Goal: Information Seeking & Learning: Learn about a topic

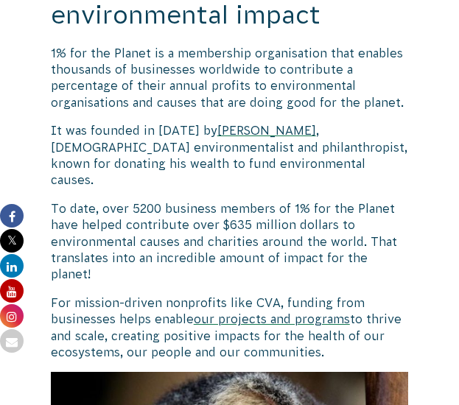
scroll to position [935, 0]
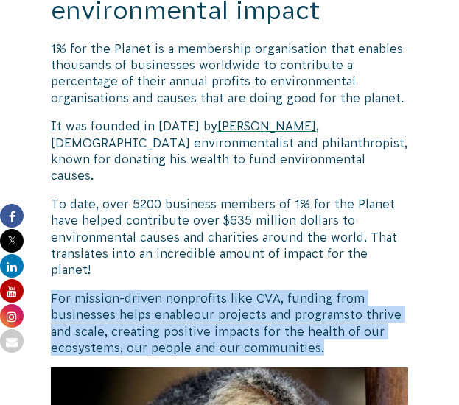
drag, startPoint x: 47, startPoint y: 245, endPoint x: 338, endPoint y: 293, distance: 294.4
copy p "For mission-driven nonprofits like CVA, funding from businesses helps enable ou…"
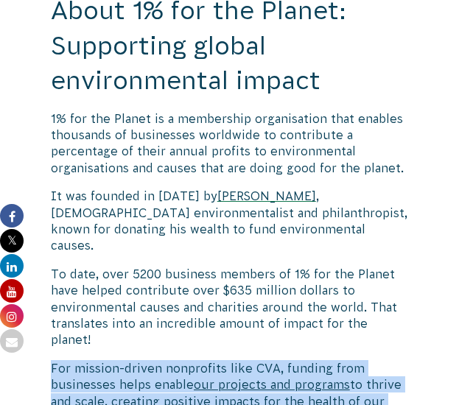
scroll to position [848, 0]
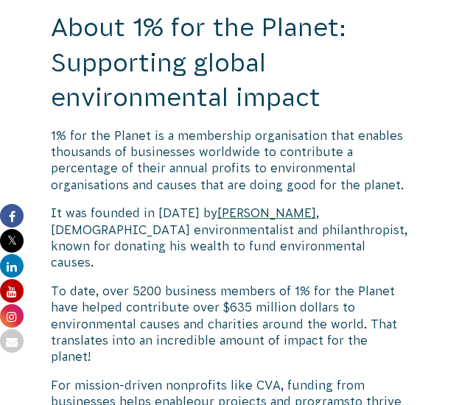
click at [203, 312] on span "To date, over 5200 business members of 1% for the Planet have helped contribute…" at bounding box center [224, 325] width 346 height 80
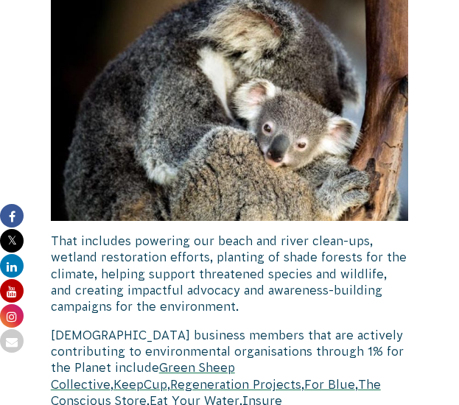
scroll to position [1311, 0]
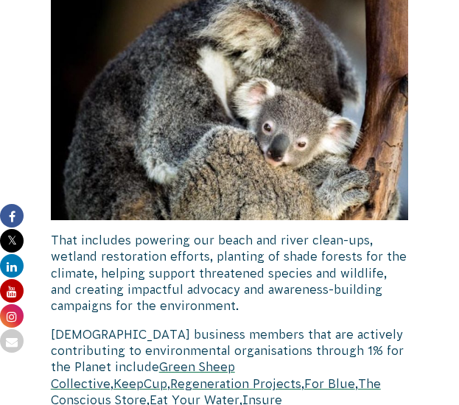
drag, startPoint x: 251, startPoint y: 259, endPoint x: 35, endPoint y: 192, distance: 226.4
click at [35, 192] on div "24 June 2024 CVA Updates CVA Joins 1% for the Planet Conservation Volunteers Au…" at bounding box center [229, 311] width 449 height 2551
copy span "That includes powering our beach and river clean-ups, wetland restoration effor…"
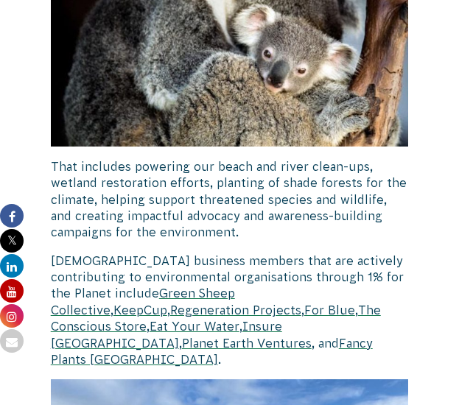
scroll to position [1391, 0]
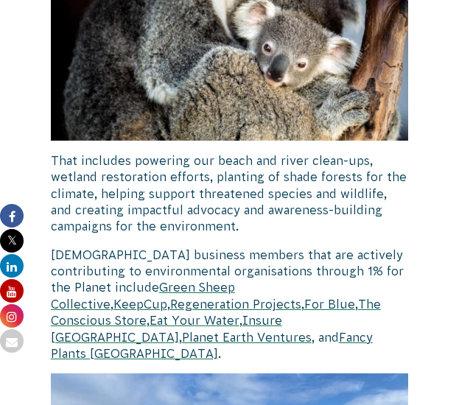
click at [72, 154] on span "That includes powering our beach and river clean-ups, wetland restoration effor…" at bounding box center [229, 194] width 356 height 80
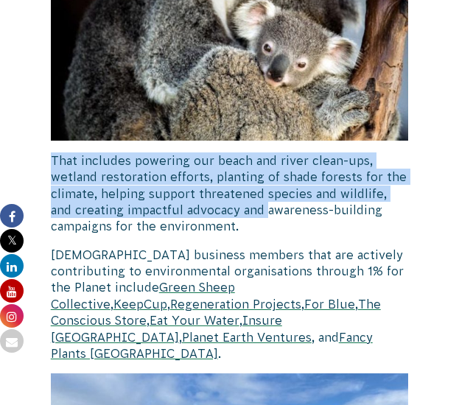
drag, startPoint x: 49, startPoint y: 106, endPoint x: 241, endPoint y: 167, distance: 201.9
click at [241, 167] on div "24 June 2024 CVA Updates CVA Joins 1% for the Planet Conservation Volunteers Au…" at bounding box center [229, 231] width 449 height 2551
click at [241, 167] on p "That includes powering our beach and river clean-ups, wetland restoration effor…" at bounding box center [230, 194] width 358 height 83
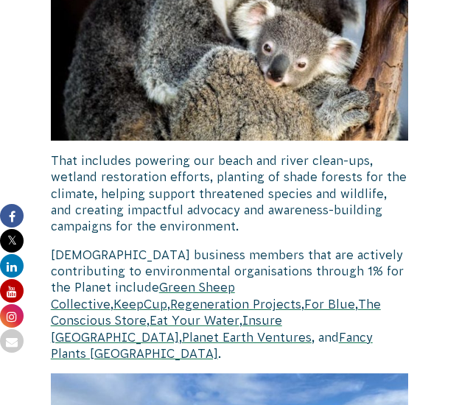
drag, startPoint x: 241, startPoint y: 178, endPoint x: 52, endPoint y: 110, distance: 200.8
click at [52, 153] on p "That includes powering our beach and river clean-ups, wetland restoration effor…" at bounding box center [230, 194] width 358 height 83
copy span "That includes powering our beach and river clean-ups, wetland restoration effor…"
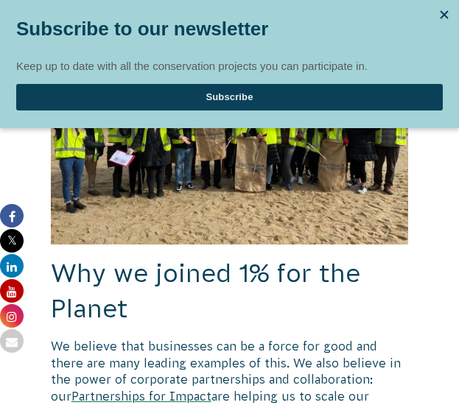
scroll to position [1788, 0]
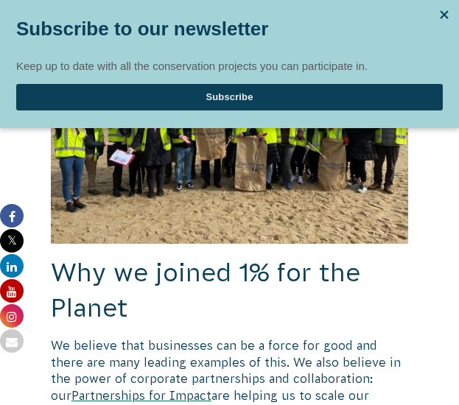
click at [448, 18] on div at bounding box center [444, 15] width 22 height 22
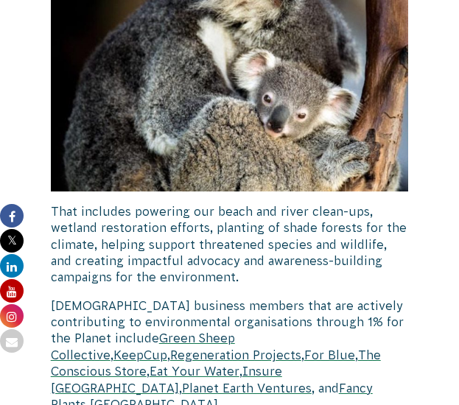
scroll to position [1339, 0]
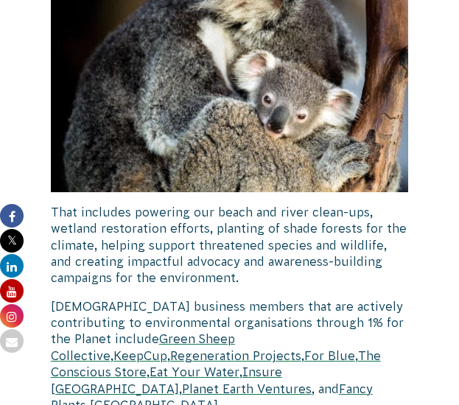
click at [186, 245] on div "CVA Joins 1% for the Planet Conservation Volunteers Australia (CVA) is proud to…" at bounding box center [230, 265] width 358 height 2514
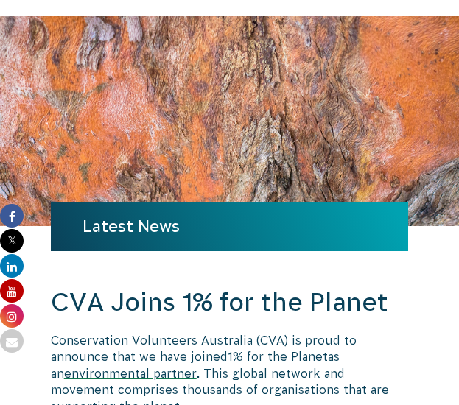
scroll to position [0, 0]
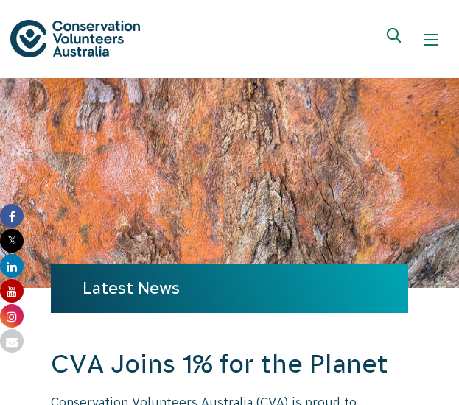
click at [445, 43] on button "Show mobile navigation menu" at bounding box center [431, 39] width 35 height 35
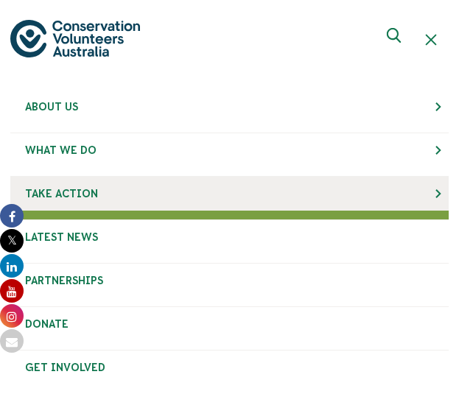
click at [158, 190] on link "Take Action" at bounding box center [229, 194] width 439 height 34
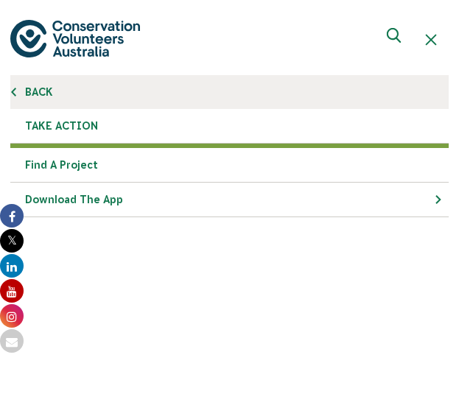
click at [27, 97] on link "Back" at bounding box center [229, 92] width 439 height 34
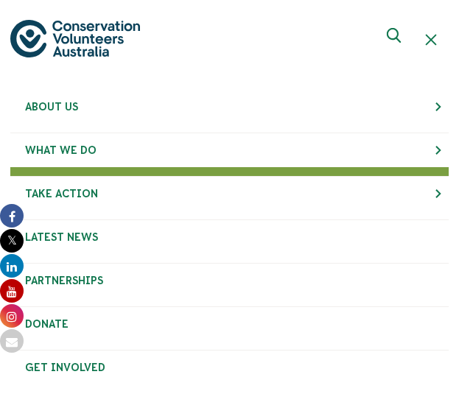
click at [130, 169] on li "What We Do Back What We Do Biodiversity & Threatened Species Back Biodiversity …" at bounding box center [229, 154] width 439 height 43
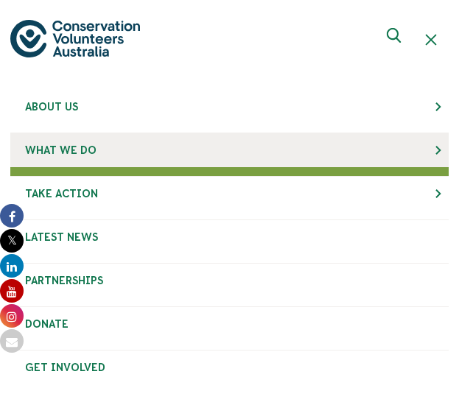
click at [202, 150] on link "What We Do" at bounding box center [229, 150] width 439 height 34
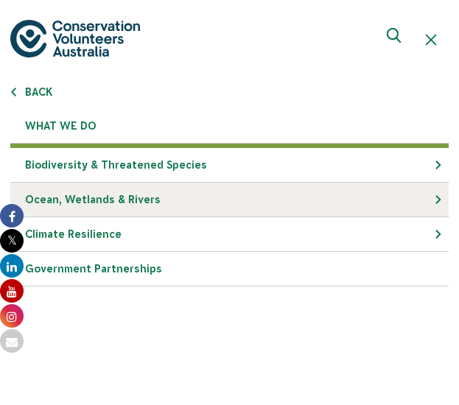
click at [218, 200] on link "Ocean, Wetlands & Rivers" at bounding box center [229, 200] width 439 height 35
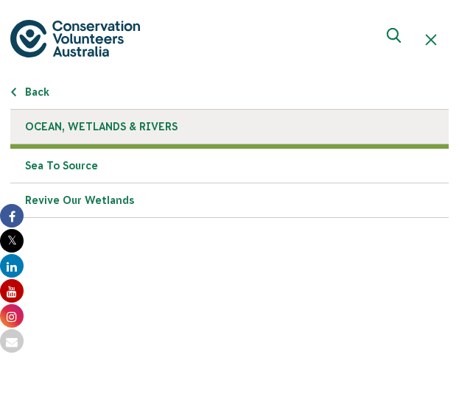
click at [159, 139] on link "Ocean, Wetlands & Rivers" at bounding box center [229, 127] width 439 height 35
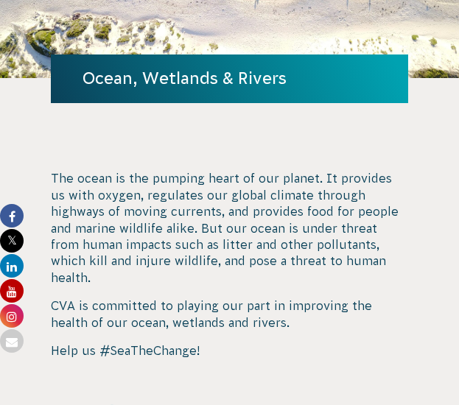
scroll to position [126, 0]
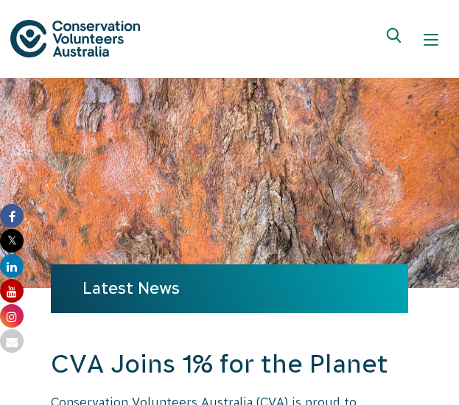
click at [423, 55] on button "Show mobile navigation menu" at bounding box center [431, 39] width 35 height 35
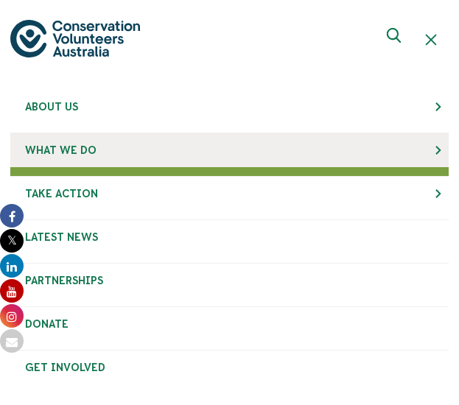
click at [202, 151] on link "What We Do" at bounding box center [229, 150] width 439 height 34
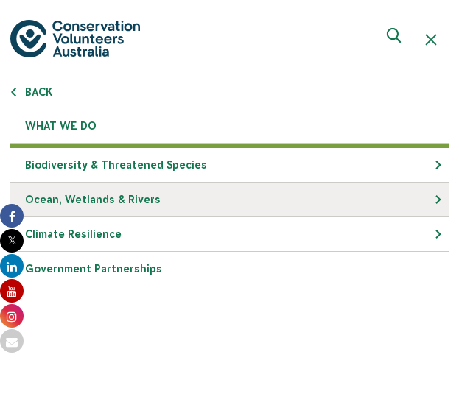
click at [166, 191] on link "Ocean, Wetlands & Rivers" at bounding box center [229, 200] width 439 height 35
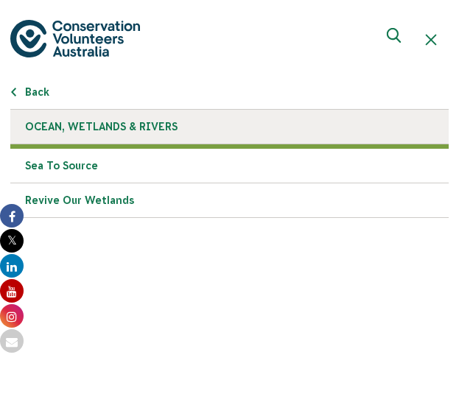
click at [189, 132] on link "Ocean, Wetlands & Rivers" at bounding box center [229, 127] width 439 height 35
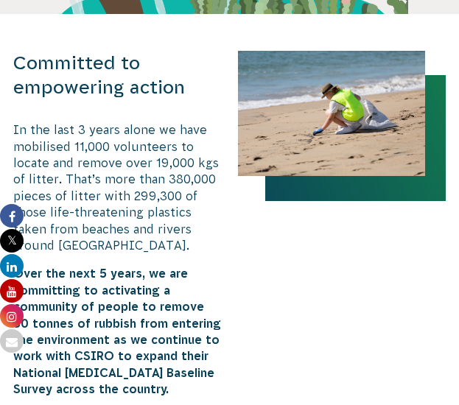
scroll to position [742, 0]
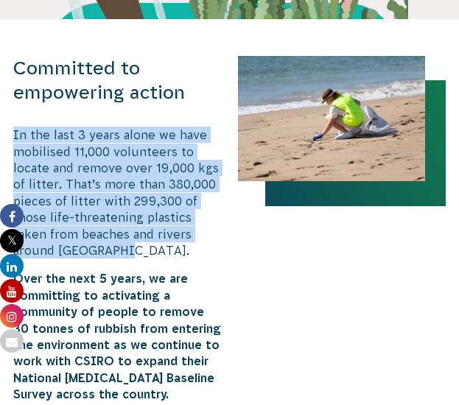
drag, startPoint x: 15, startPoint y: 116, endPoint x: 111, endPoint y: 241, distance: 157.6
click at [111, 241] on p "In the last 3 years alone we have mobilised 11,000 volunteers to locate and rem…" at bounding box center [117, 193] width 209 height 132
copy p "In the last 3 years alone we have mobilised 11,000 volunteers to locate and rem…"
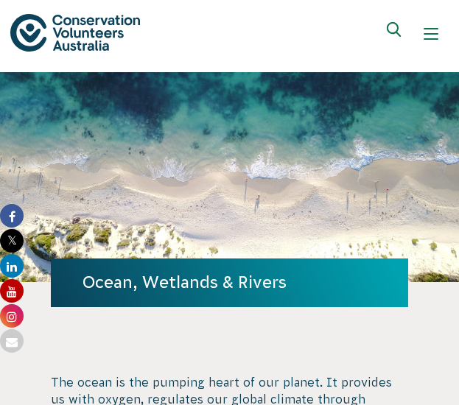
scroll to position [0, 0]
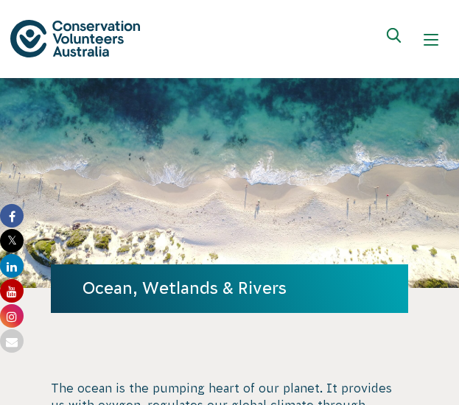
click at [229, 149] on div "Ocean, Wetlands & Rivers" at bounding box center [230, 183] width 358 height 210
